Goal: Task Accomplishment & Management: Manage account settings

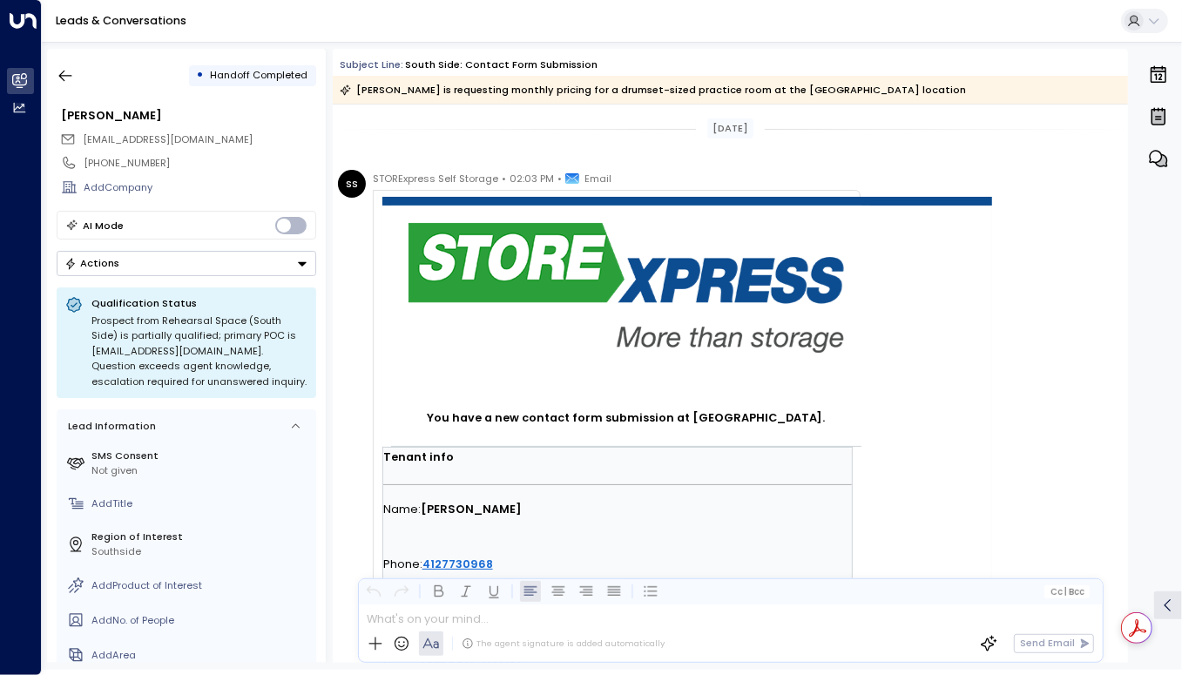
scroll to position [361, 0]
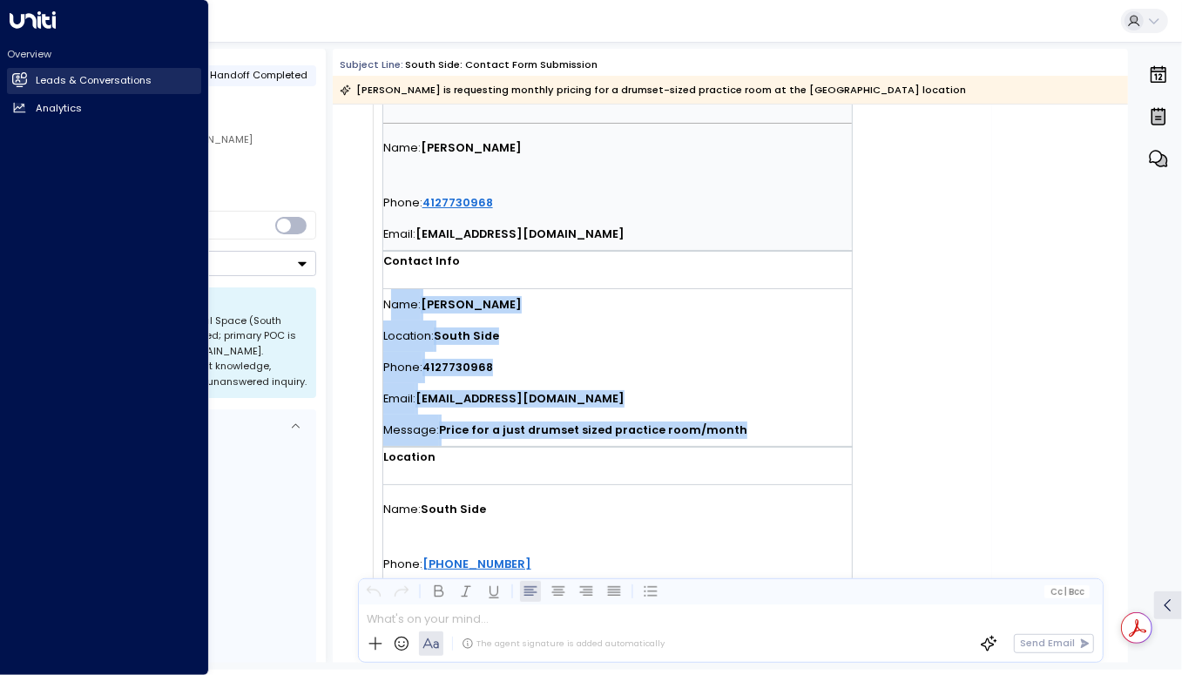
click at [24, 74] on icon at bounding box center [19, 79] width 15 height 15
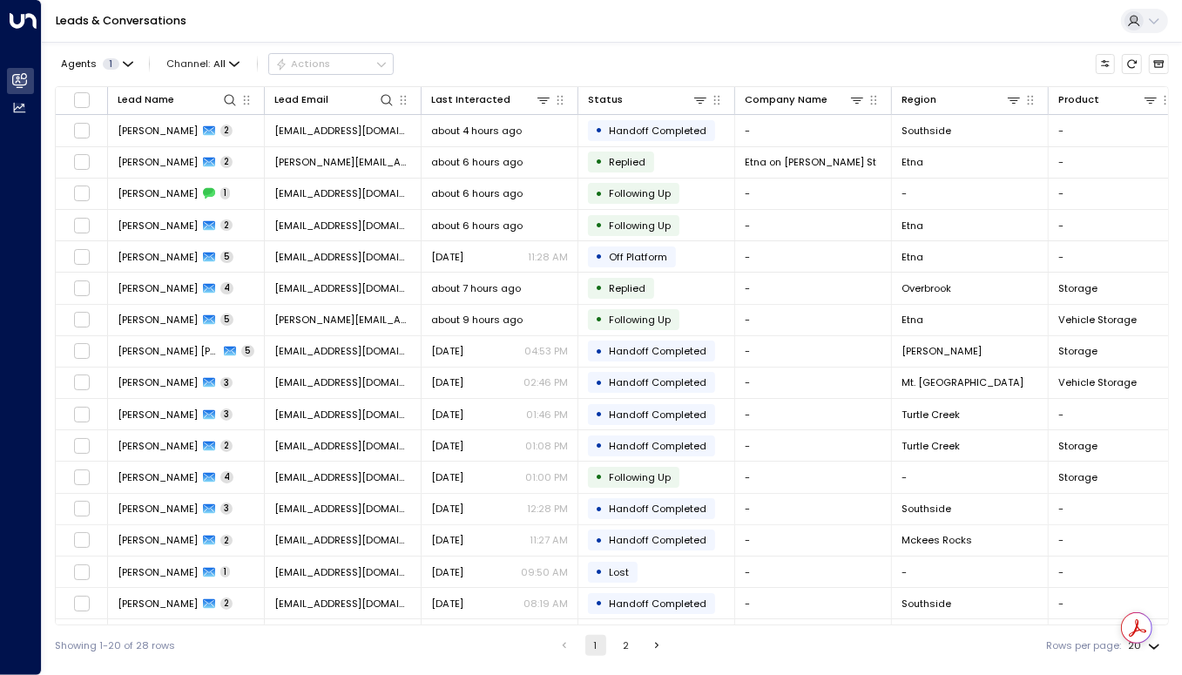
click at [334, 22] on div "Leads & Conversations" at bounding box center [612, 21] width 1140 height 43
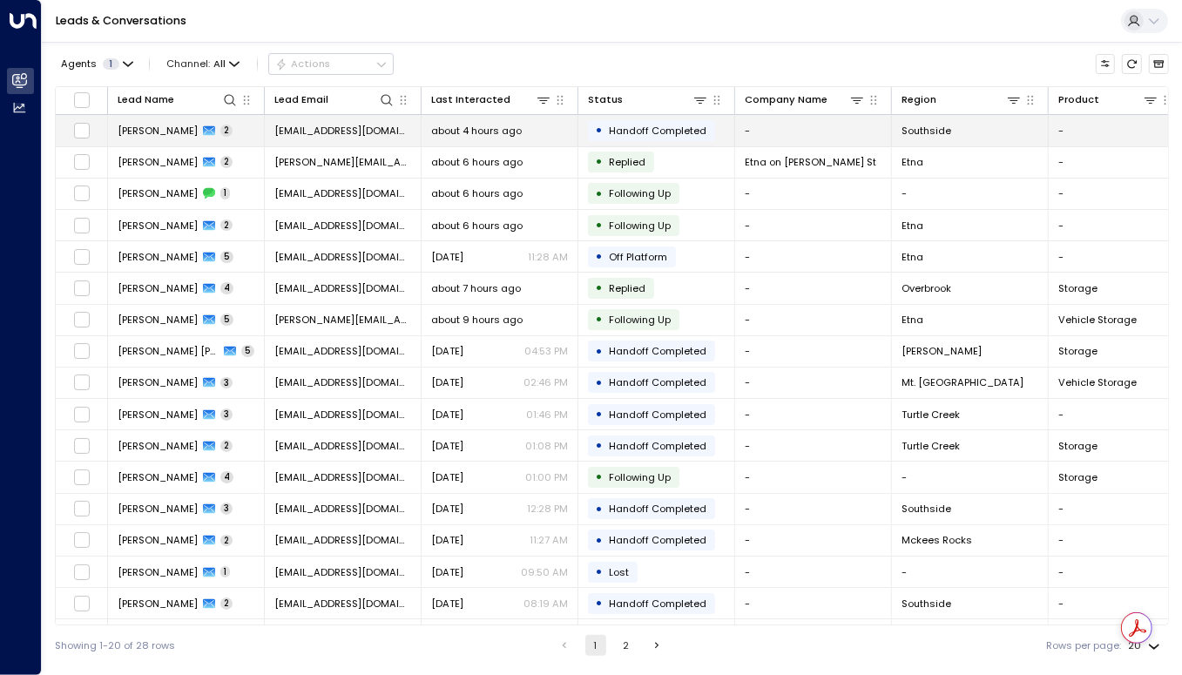
click at [426, 134] on td "about 4 hours ago" at bounding box center [499, 130] width 157 height 30
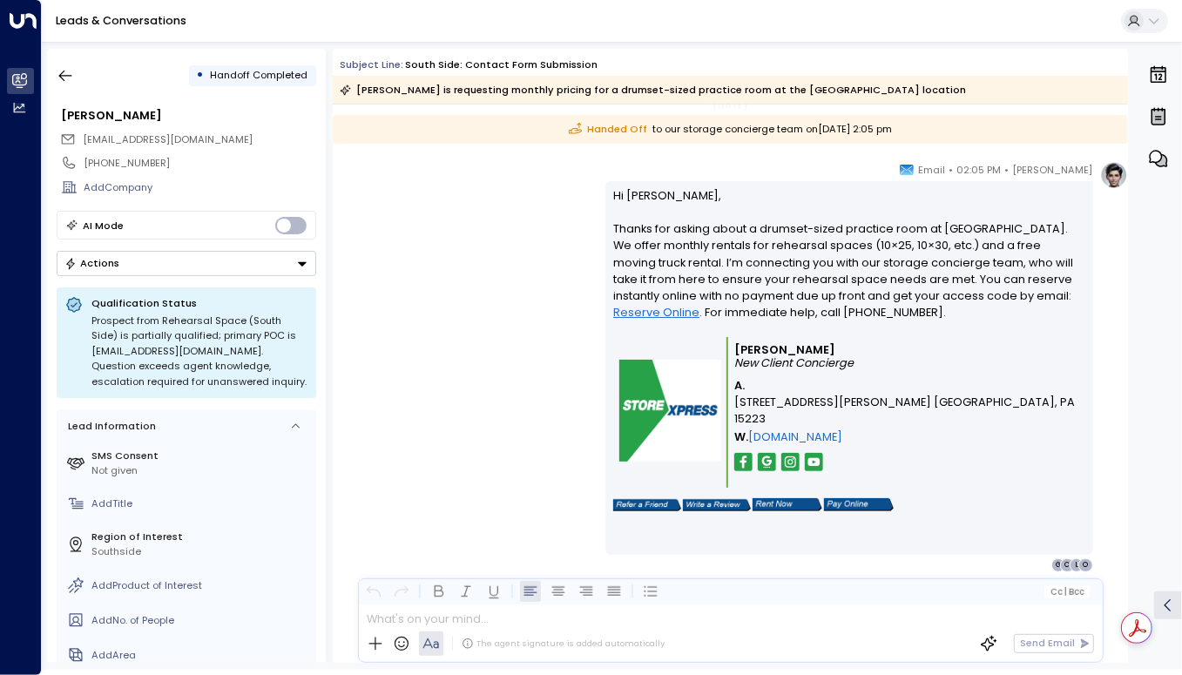
scroll to position [1010, 0]
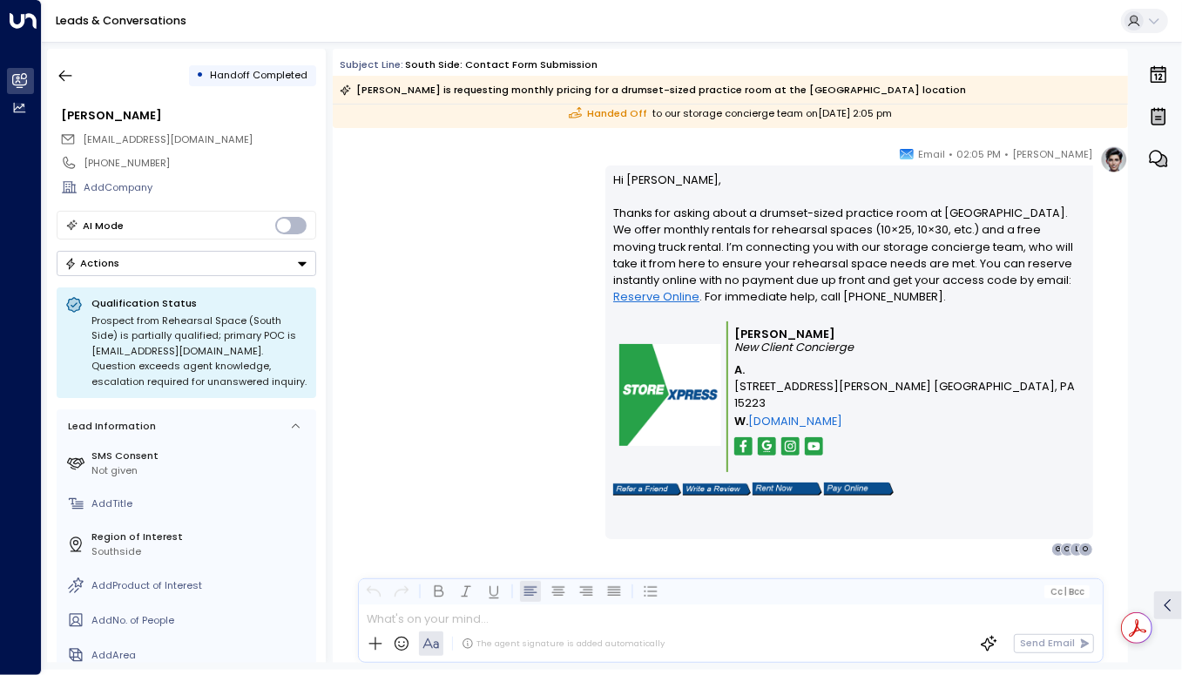
click at [1143, 303] on div "0" at bounding box center [1157, 356] width 45 height 614
click at [64, 74] on icon "button" at bounding box center [65, 75] width 17 height 17
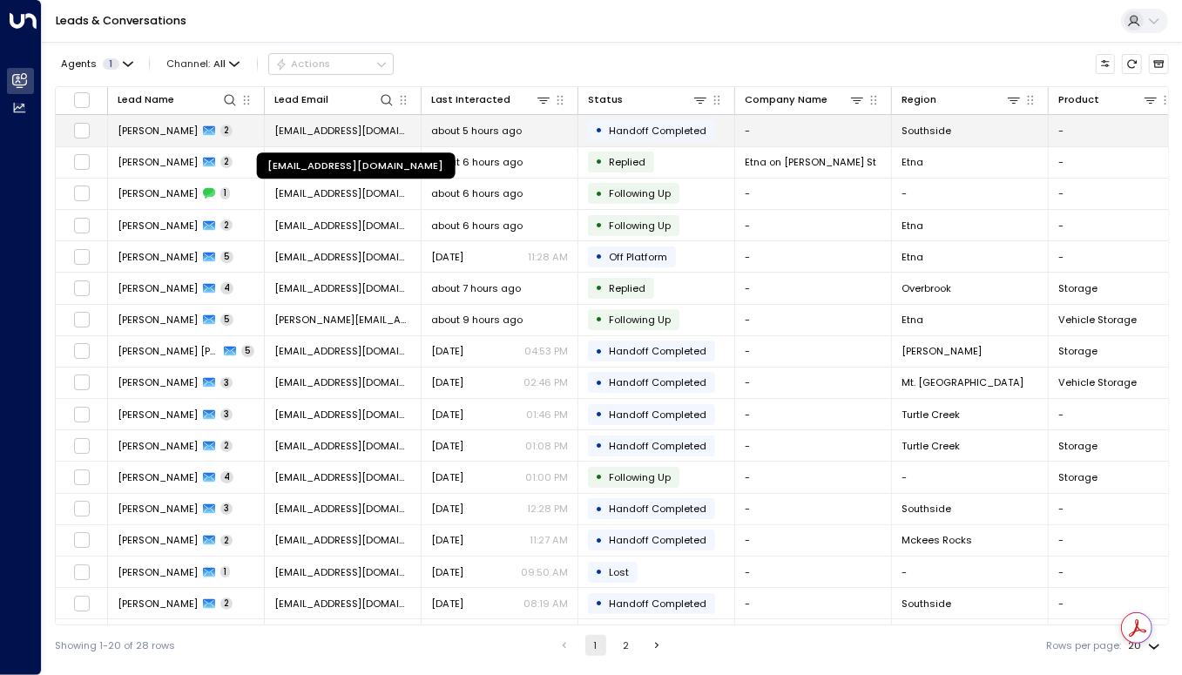
click at [276, 133] on span "[EMAIL_ADDRESS][DOMAIN_NAME]" at bounding box center [342, 131] width 137 height 14
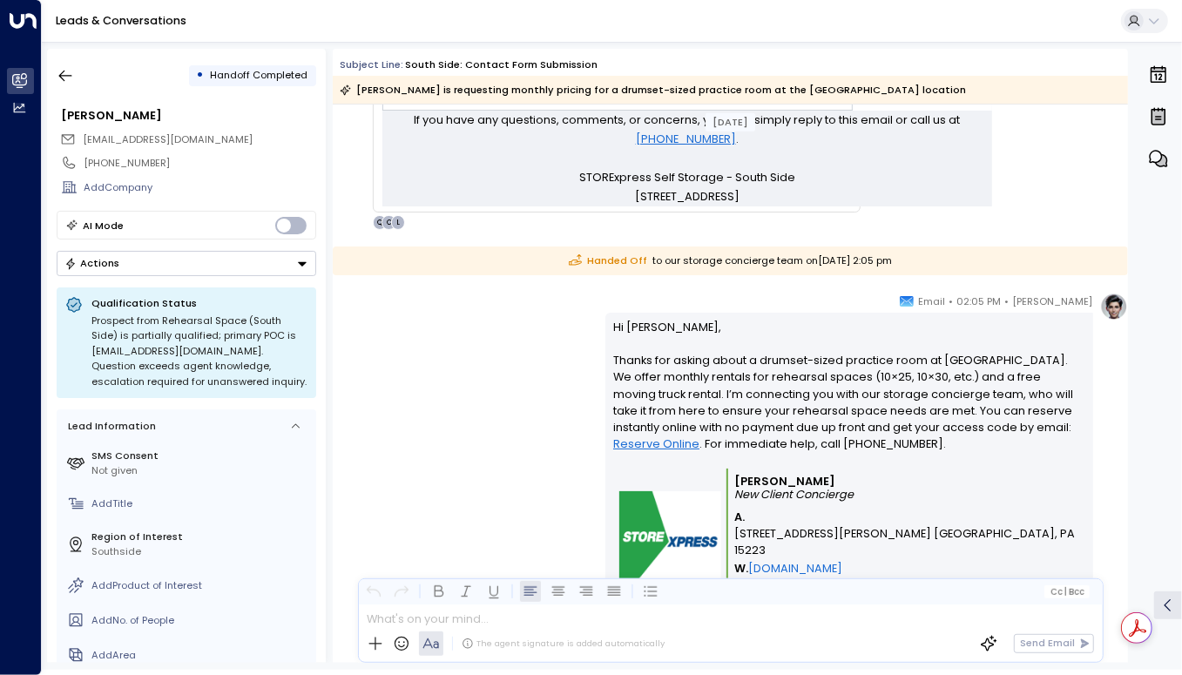
scroll to position [1010, 0]
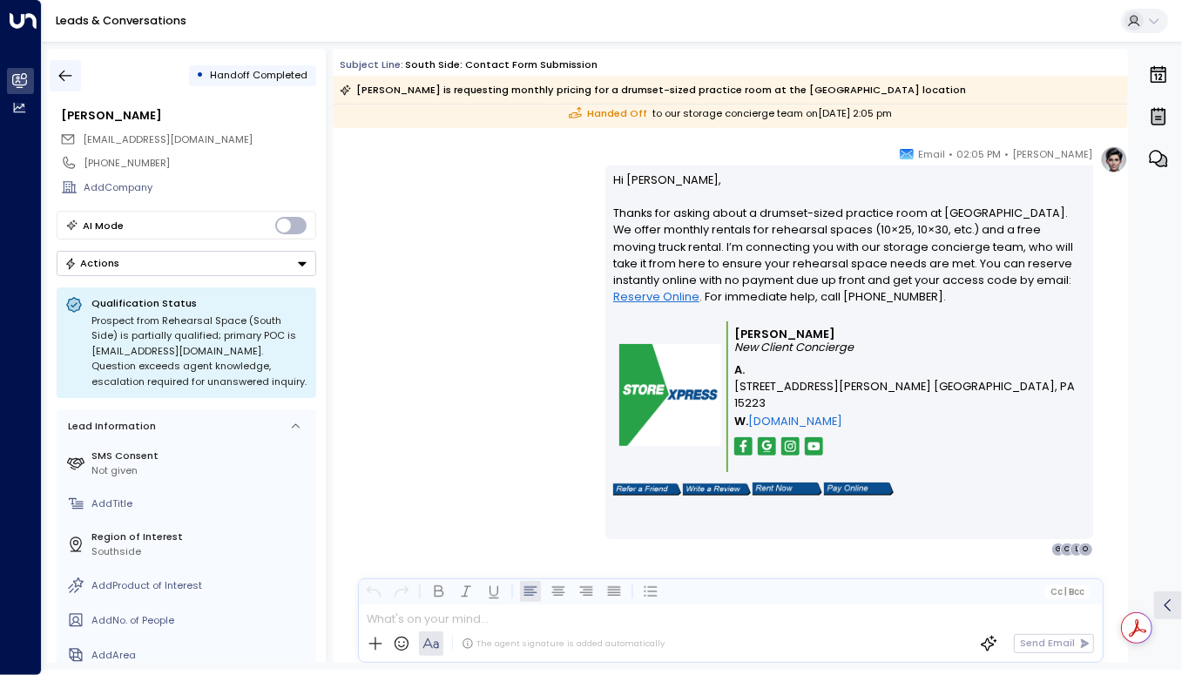
click at [64, 73] on icon "button" at bounding box center [65, 75] width 17 height 17
